Goal: Transaction & Acquisition: Purchase product/service

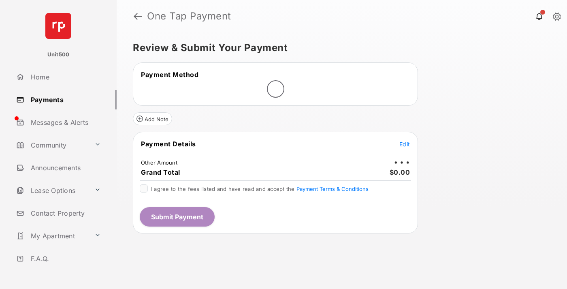
click at [404, 144] on span "Edit" at bounding box center [404, 144] width 11 height 7
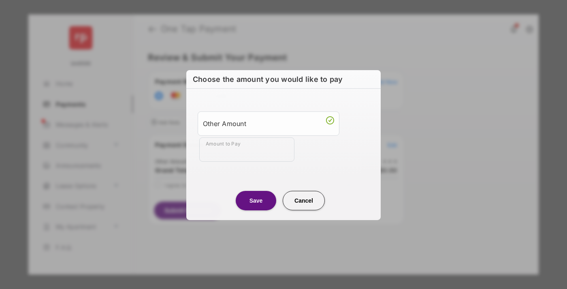
click at [268, 123] on div "Other Amount" at bounding box center [268, 123] width 131 height 14
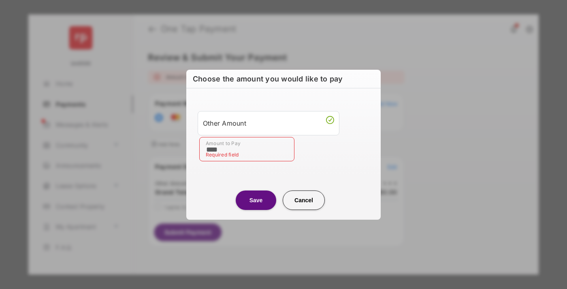
type input "****"
click at [256, 200] on button "Save" at bounding box center [256, 199] width 40 height 19
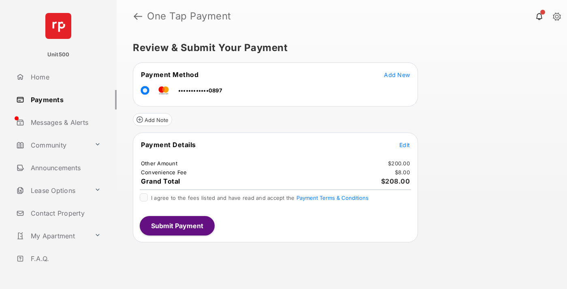
click at [404, 145] on span "Edit" at bounding box center [404, 144] width 11 height 7
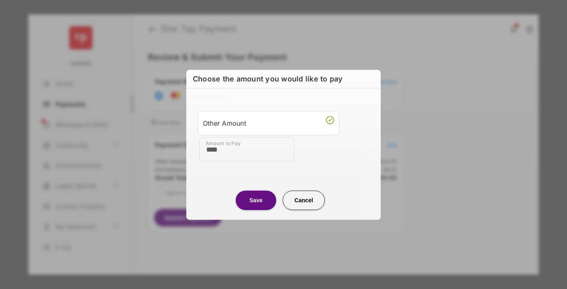
click at [256, 200] on button "Save" at bounding box center [256, 199] width 40 height 19
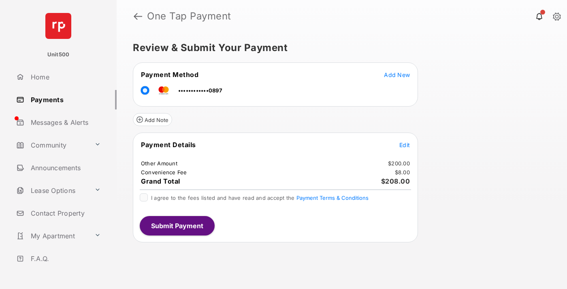
click at [177, 225] on button "Submit Payment" at bounding box center [177, 225] width 75 height 19
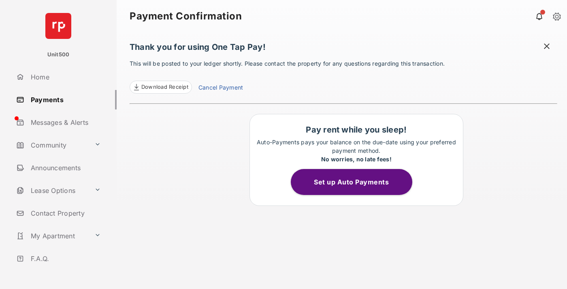
click at [547, 47] on span at bounding box center [547, 47] width 8 height 10
